Goal: Check status: Check status

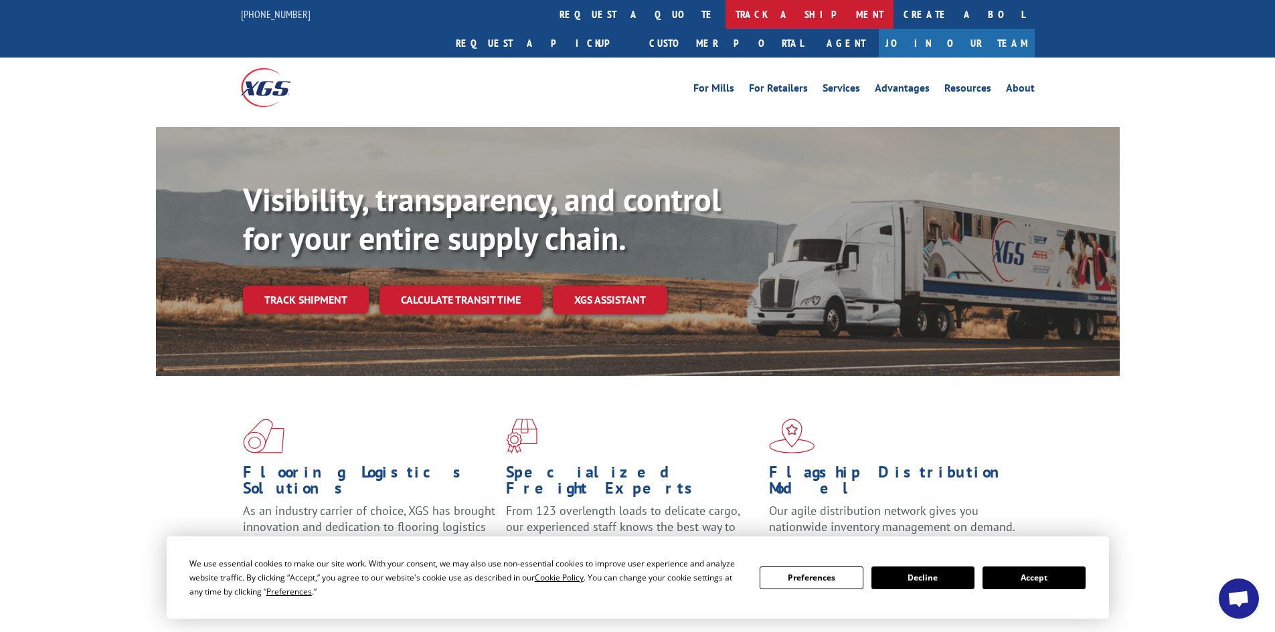
click at [725, 16] on link "track a shipment" at bounding box center [809, 14] width 168 height 29
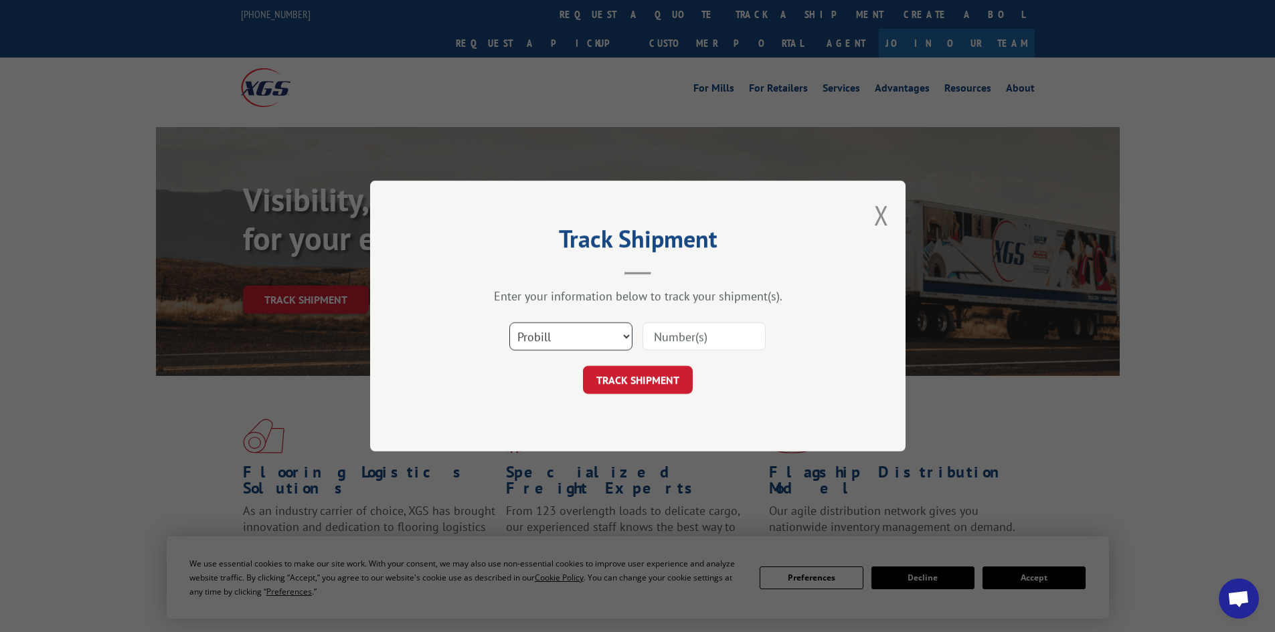
click at [561, 338] on select "Select category... Probill BOL PO" at bounding box center [570, 337] width 123 height 28
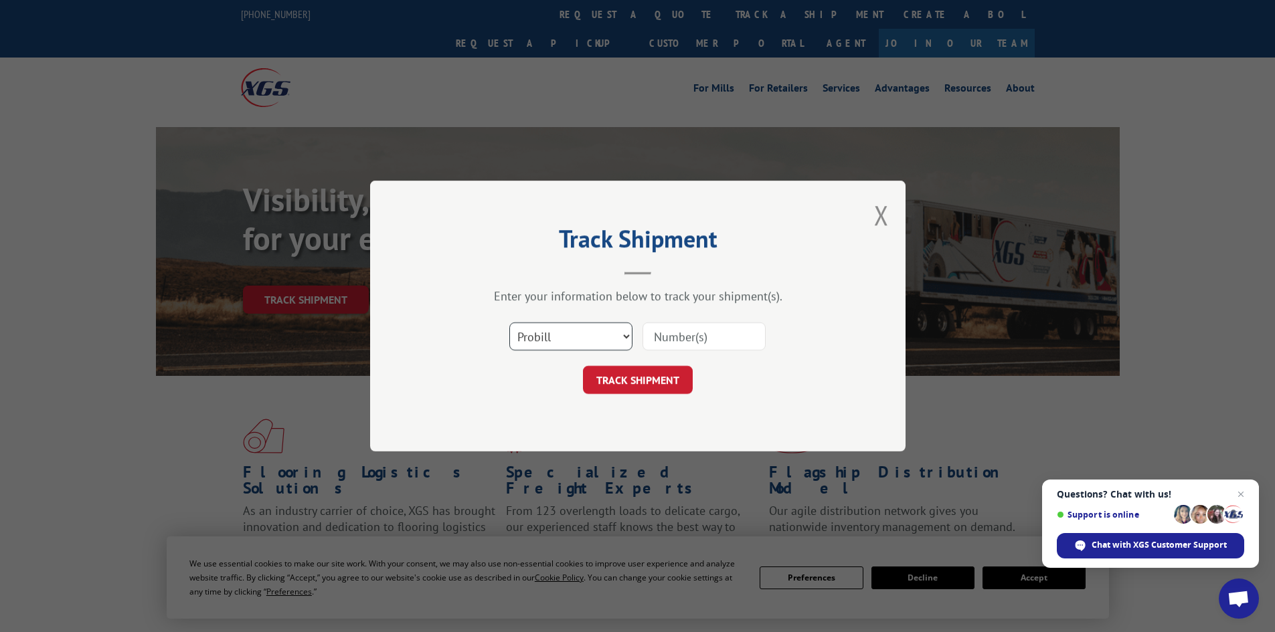
select select "bol"
click at [509, 323] on select "Select category... Probill BOL PO" at bounding box center [570, 337] width 123 height 28
click at [715, 328] on input at bounding box center [703, 337] width 123 height 28
paste input "7032389"
type input "7032389"
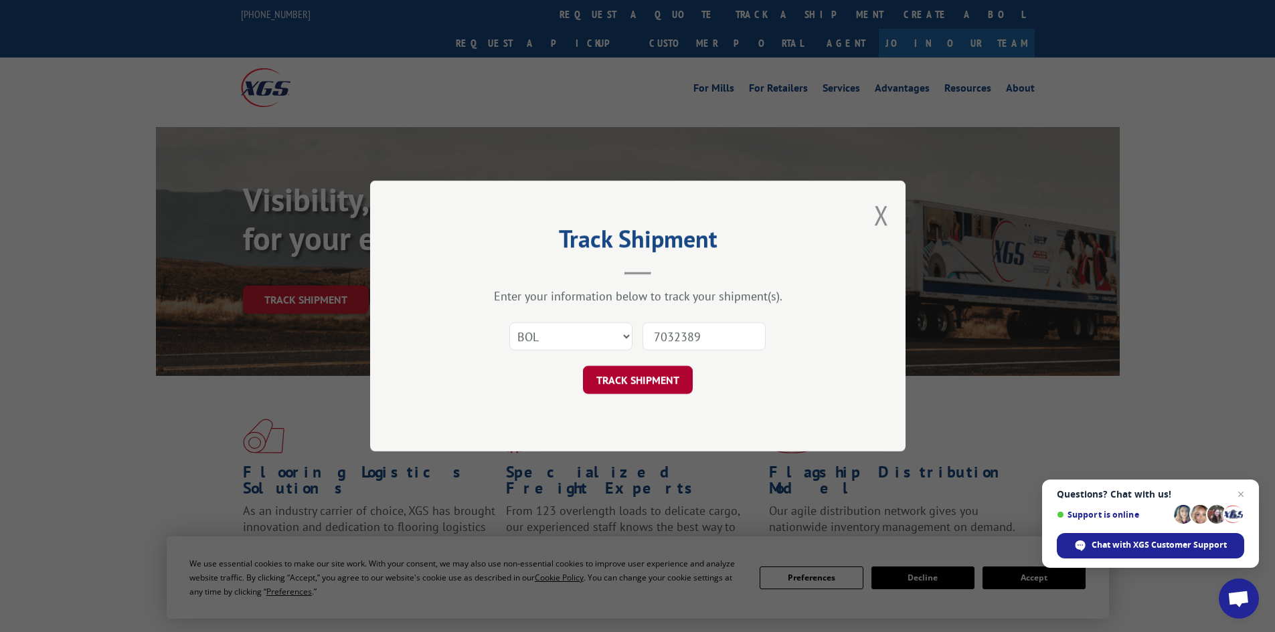
click at [648, 367] on button "TRACK SHIPMENT" at bounding box center [638, 380] width 110 height 28
